Goal: Information Seeking & Learning: Learn about a topic

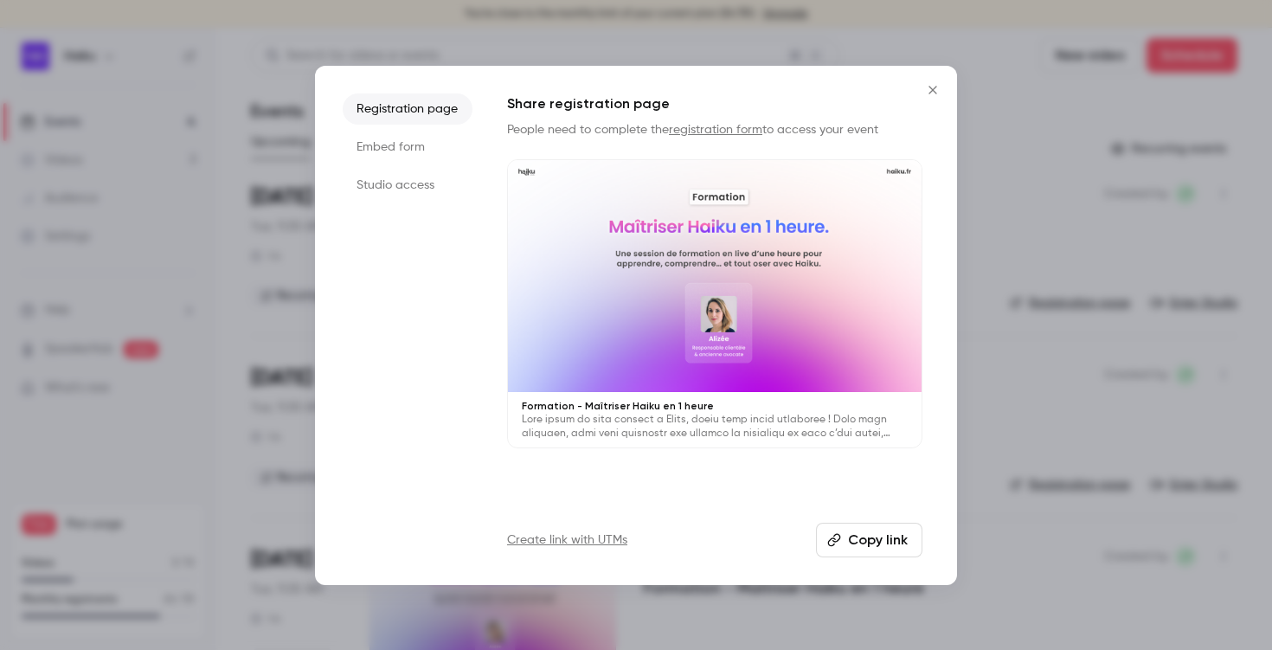
click at [931, 92] on icon "Close" at bounding box center [932, 90] width 21 height 14
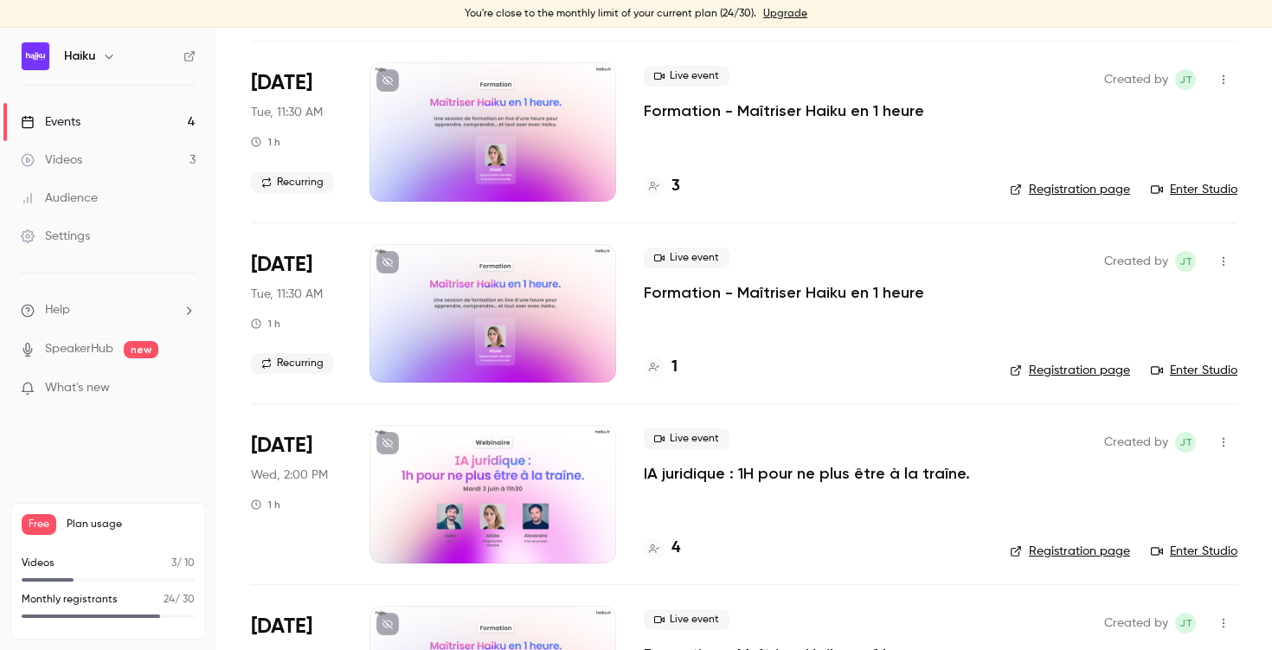
scroll to position [420, 0]
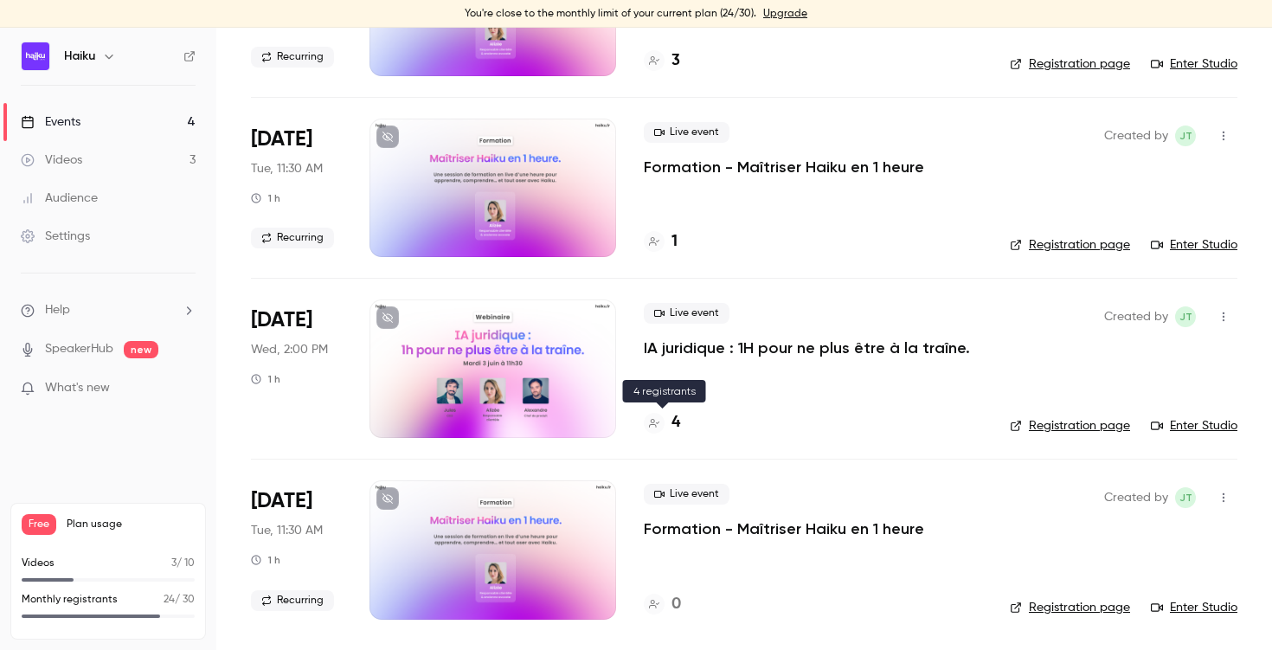
click at [676, 420] on h4 "4" at bounding box center [675, 422] width 9 height 23
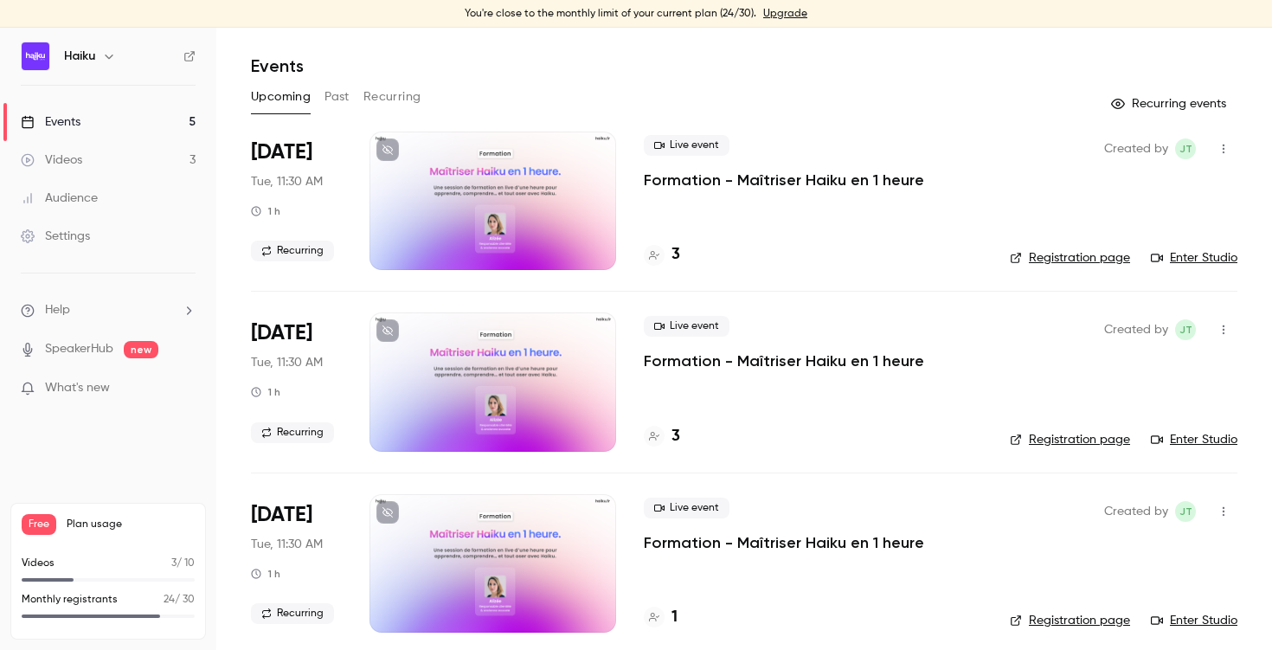
scroll to position [46, 0]
click at [676, 254] on h4 "3" at bounding box center [675, 253] width 9 height 23
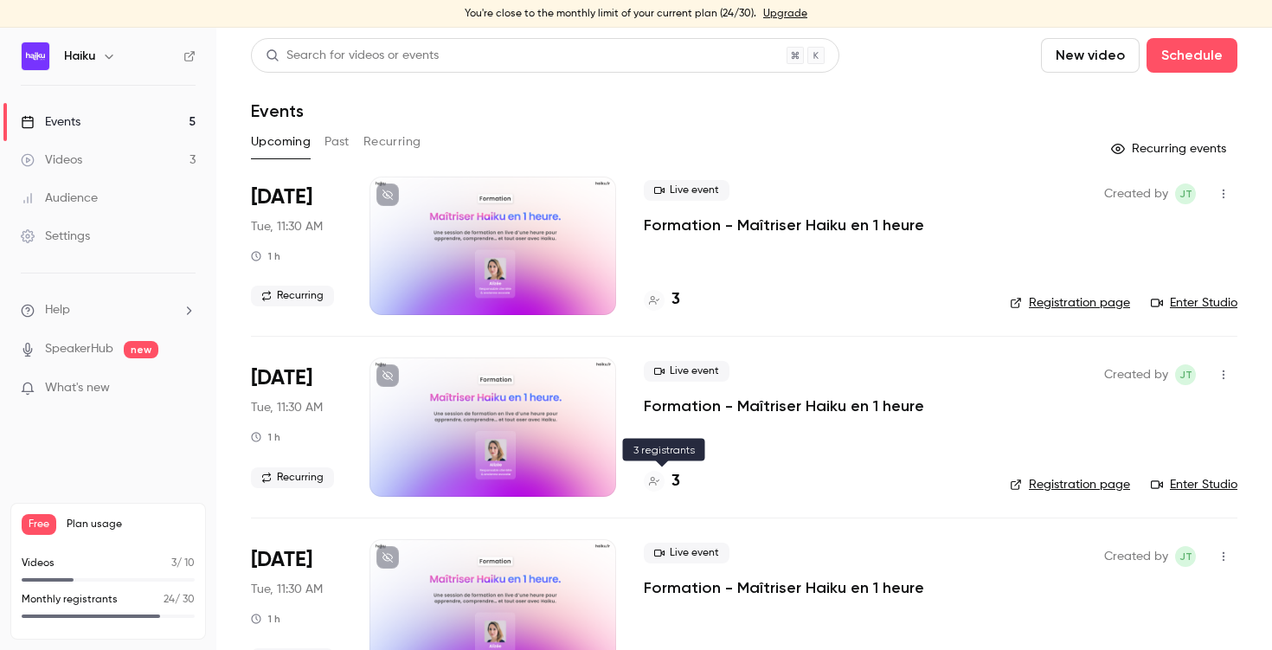
click at [675, 474] on h4 "3" at bounding box center [675, 481] width 9 height 23
click at [329, 139] on button "Past" at bounding box center [336, 142] width 25 height 28
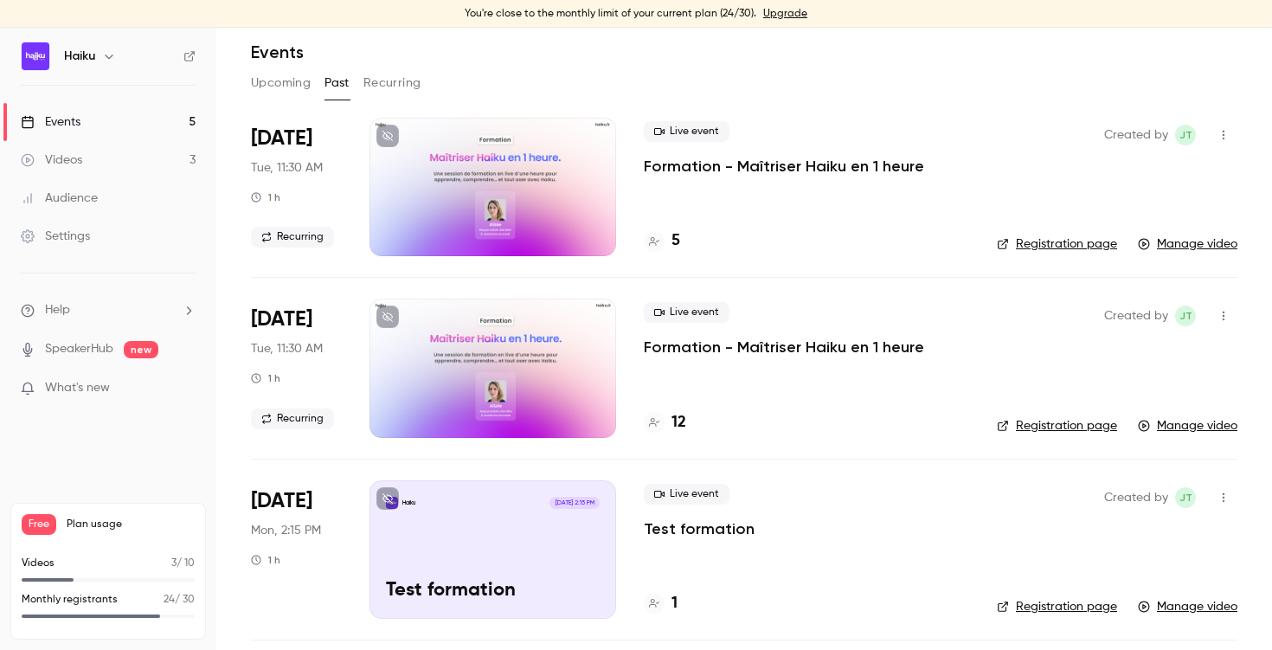
scroll to position [73, 0]
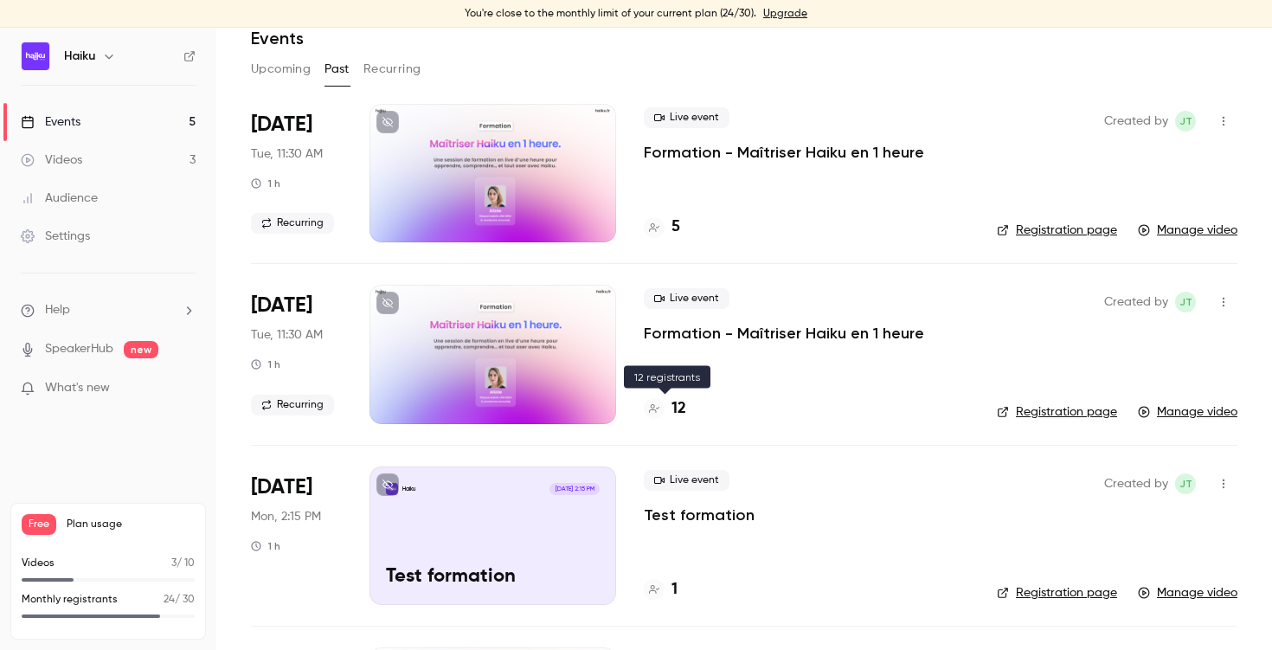
click at [681, 407] on h4 "12" at bounding box center [678, 408] width 15 height 23
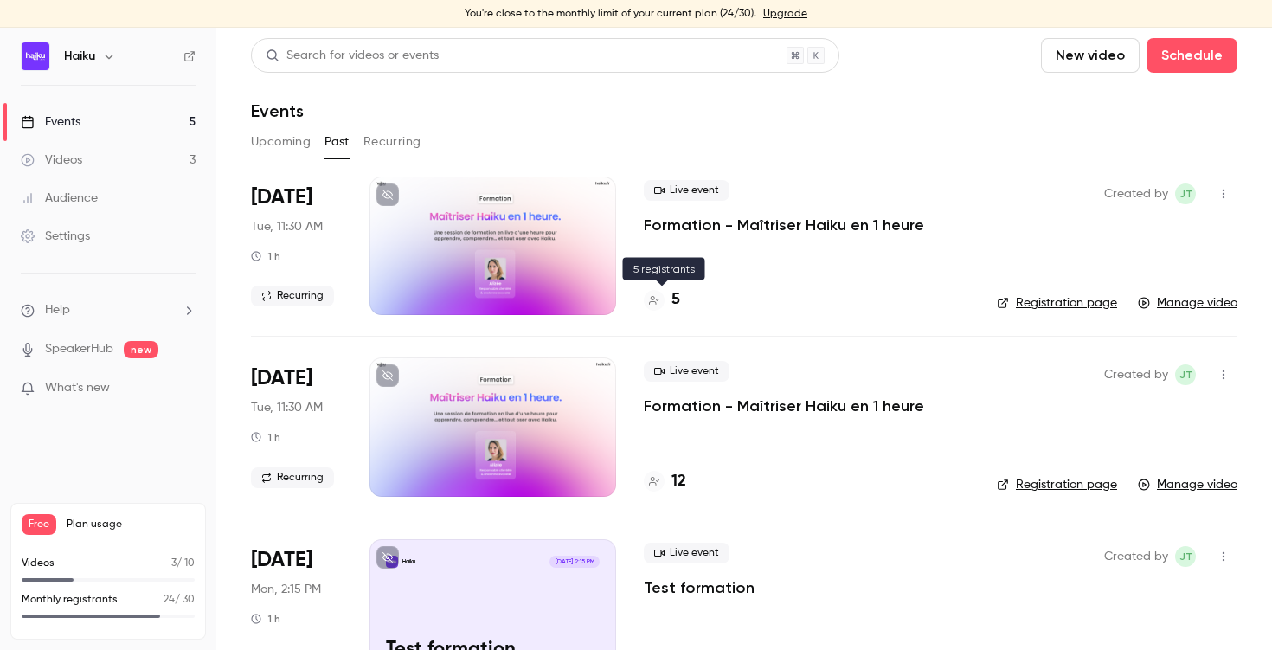
click at [671, 298] on h4 "5" at bounding box center [675, 299] width 9 height 23
